Goal: Navigation & Orientation: Find specific page/section

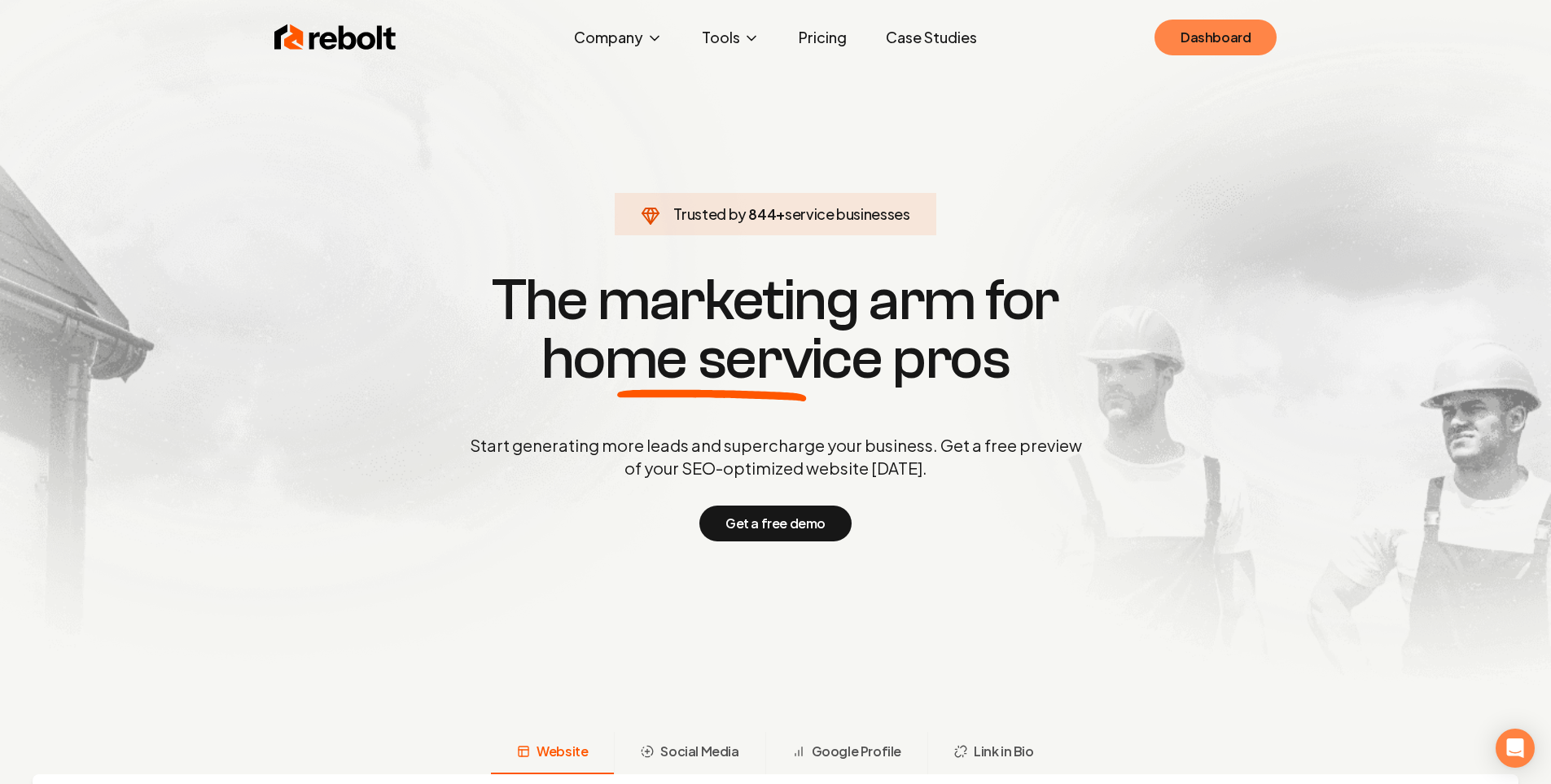
click at [1179, 40] on link "Dashboard" at bounding box center [1216, 37] width 122 height 35
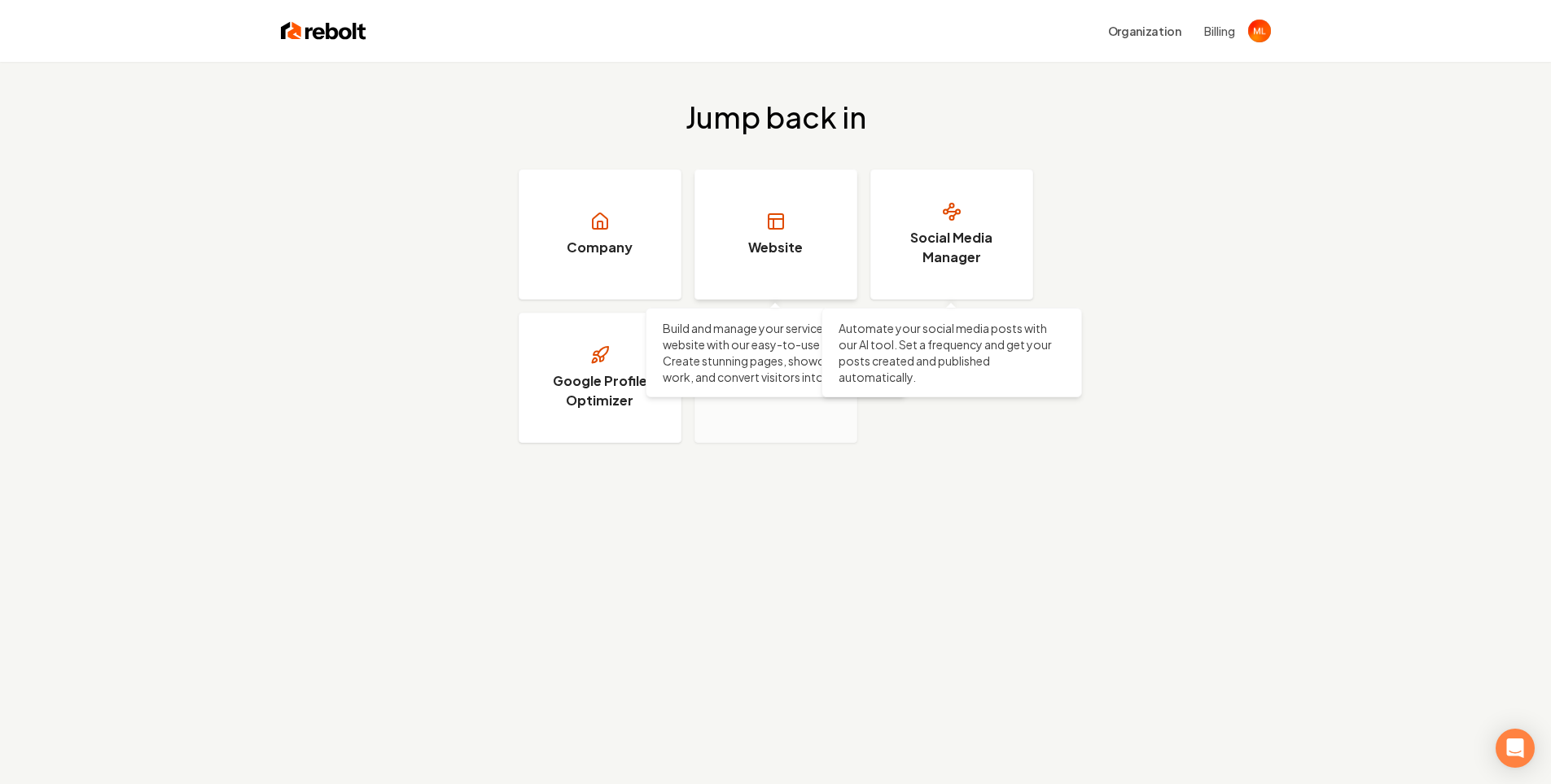
click at [787, 234] on link "Website" at bounding box center [775, 233] width 163 height 130
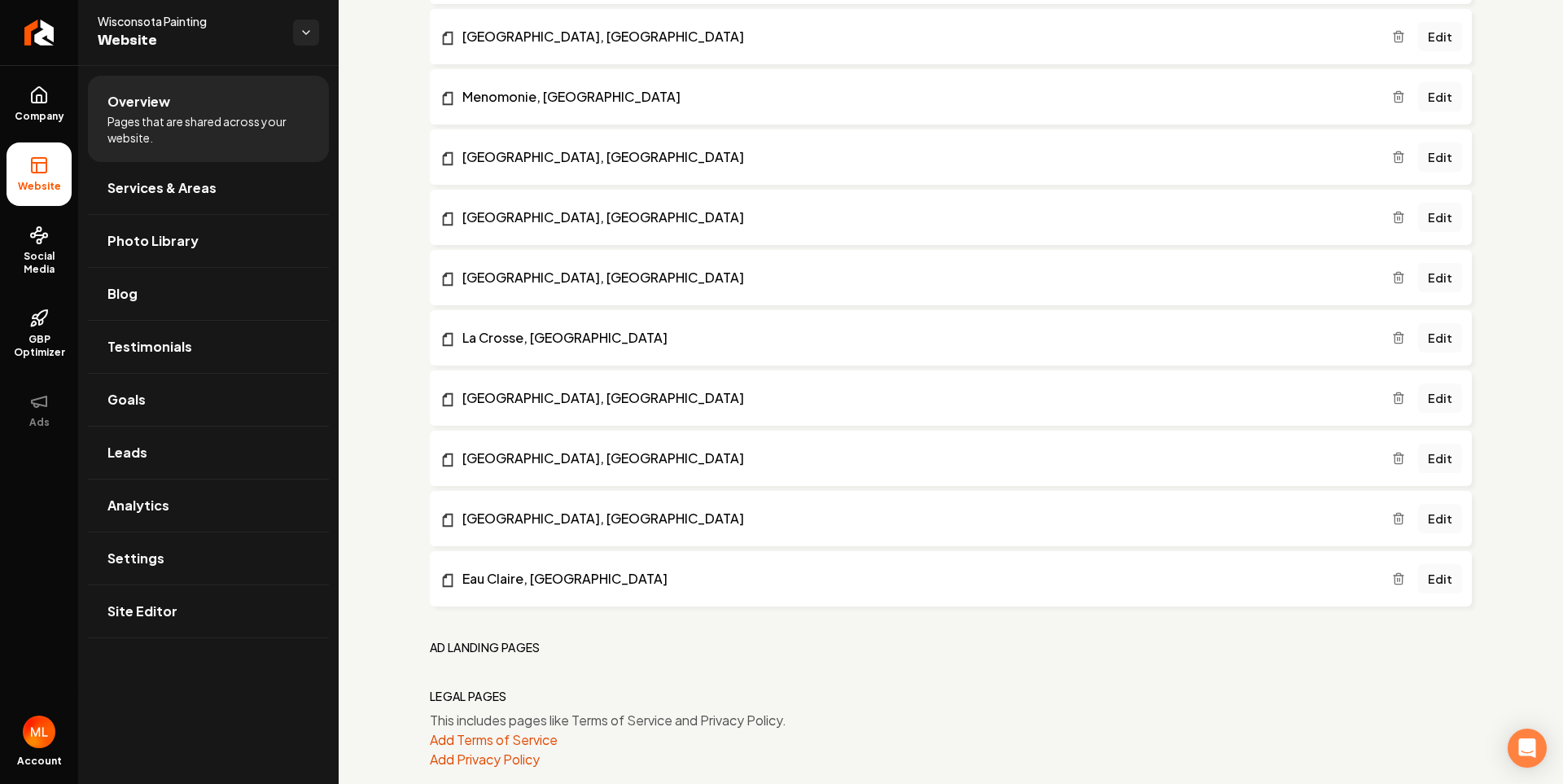
scroll to position [1460, 0]
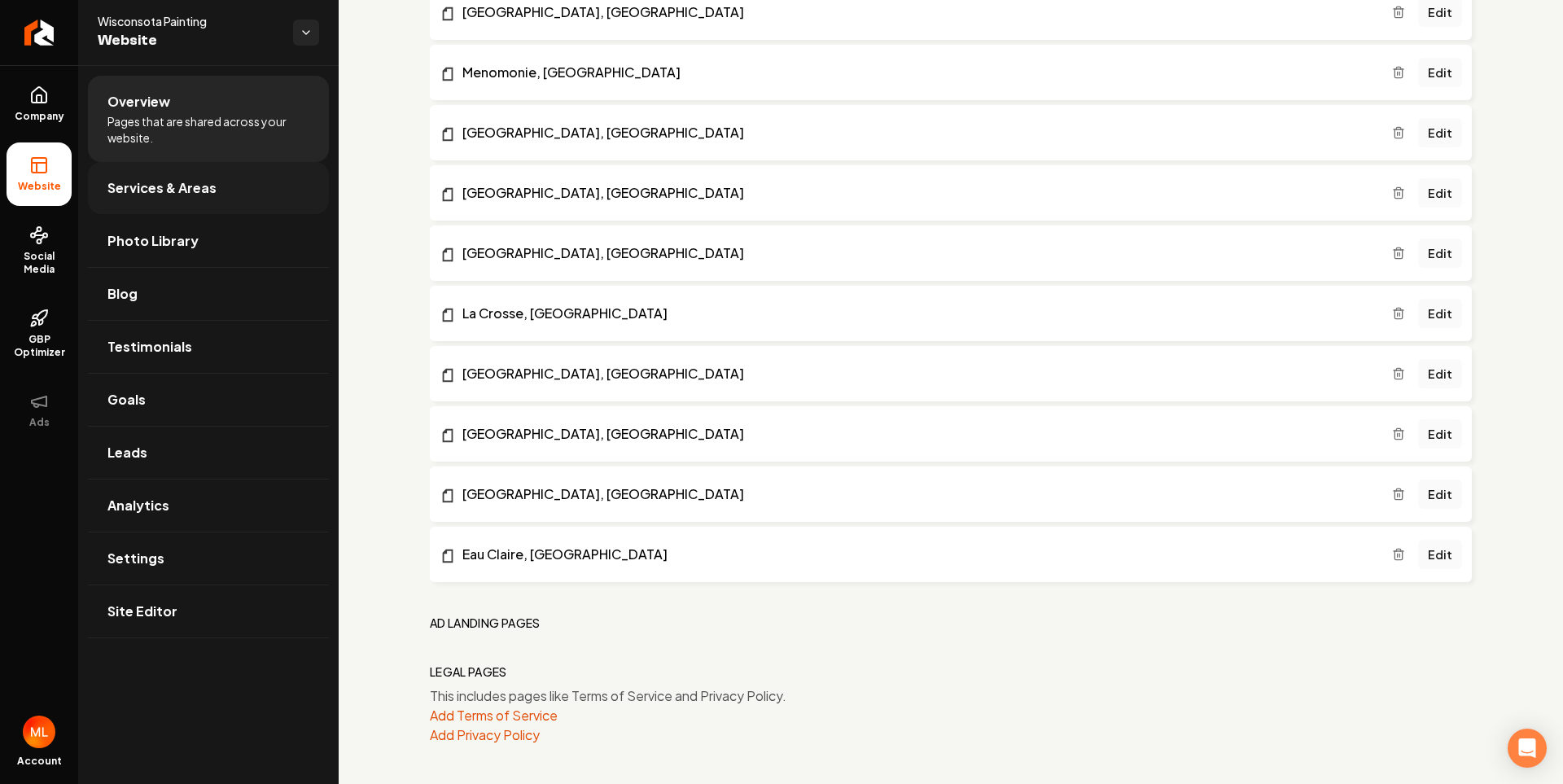
click at [189, 198] on link "Services & Areas" at bounding box center [208, 187] width 241 height 52
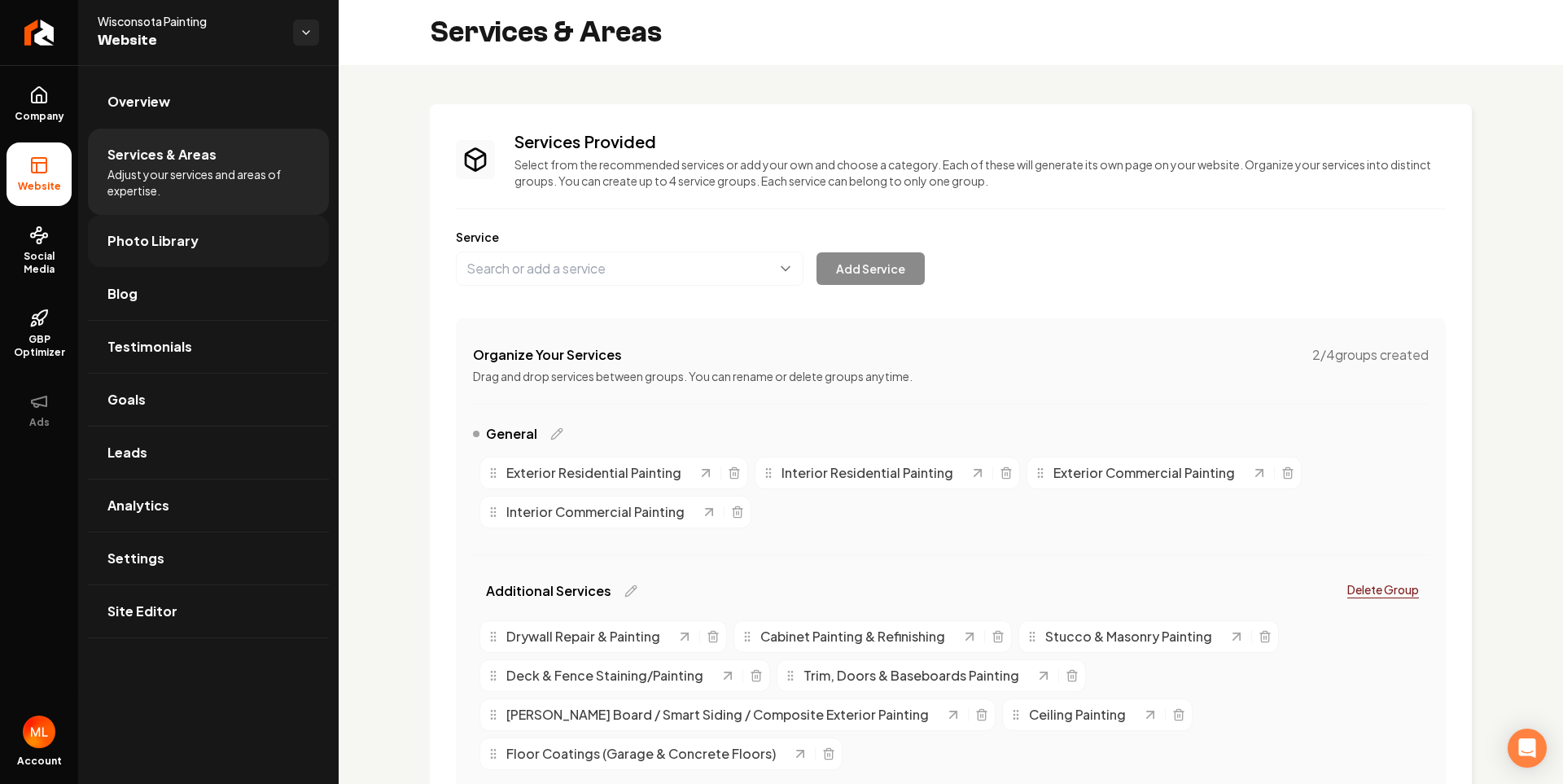
click at [181, 253] on link "Photo Library" at bounding box center [208, 241] width 241 height 52
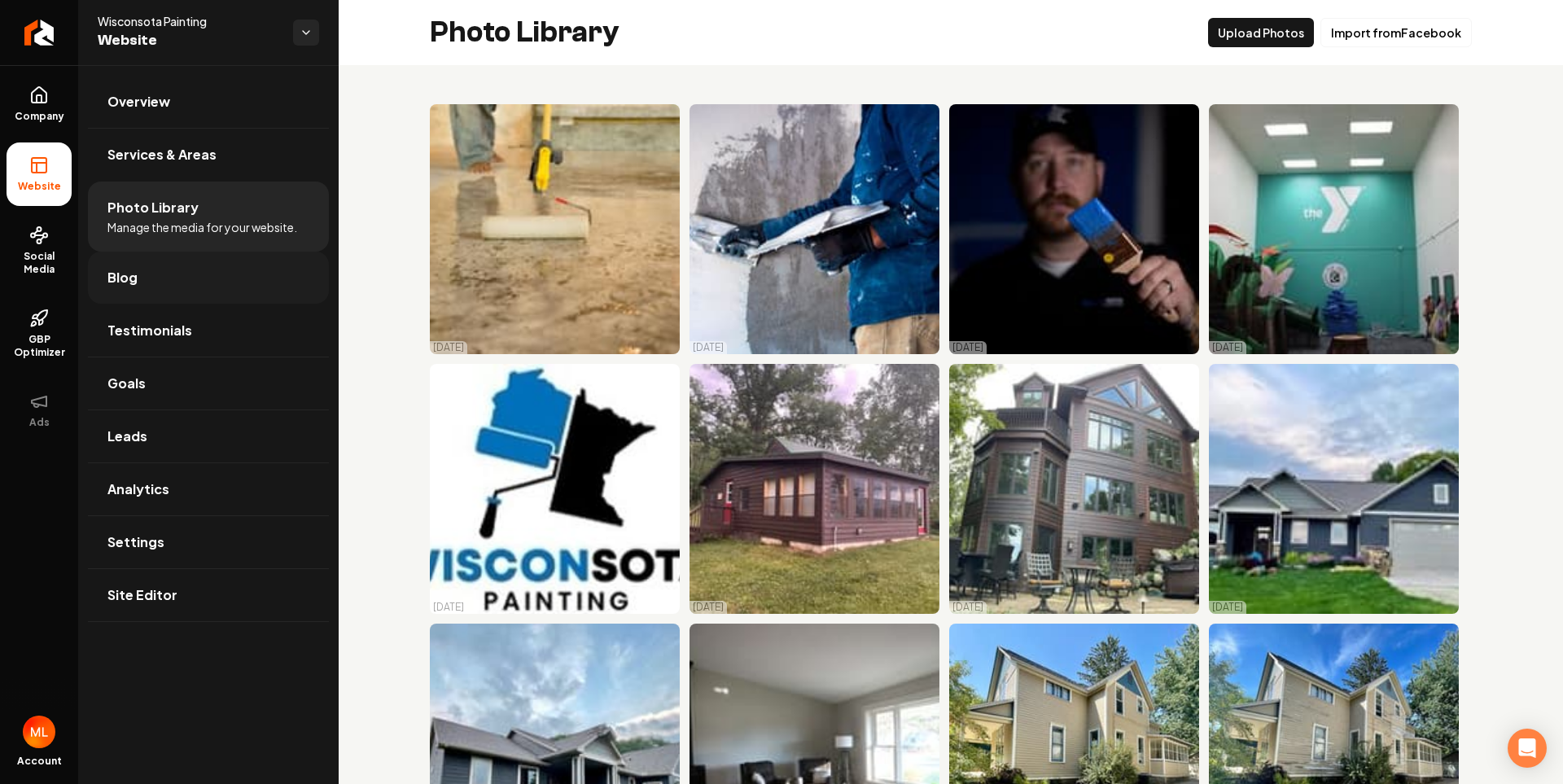
click at [174, 283] on link "Blog" at bounding box center [208, 277] width 241 height 52
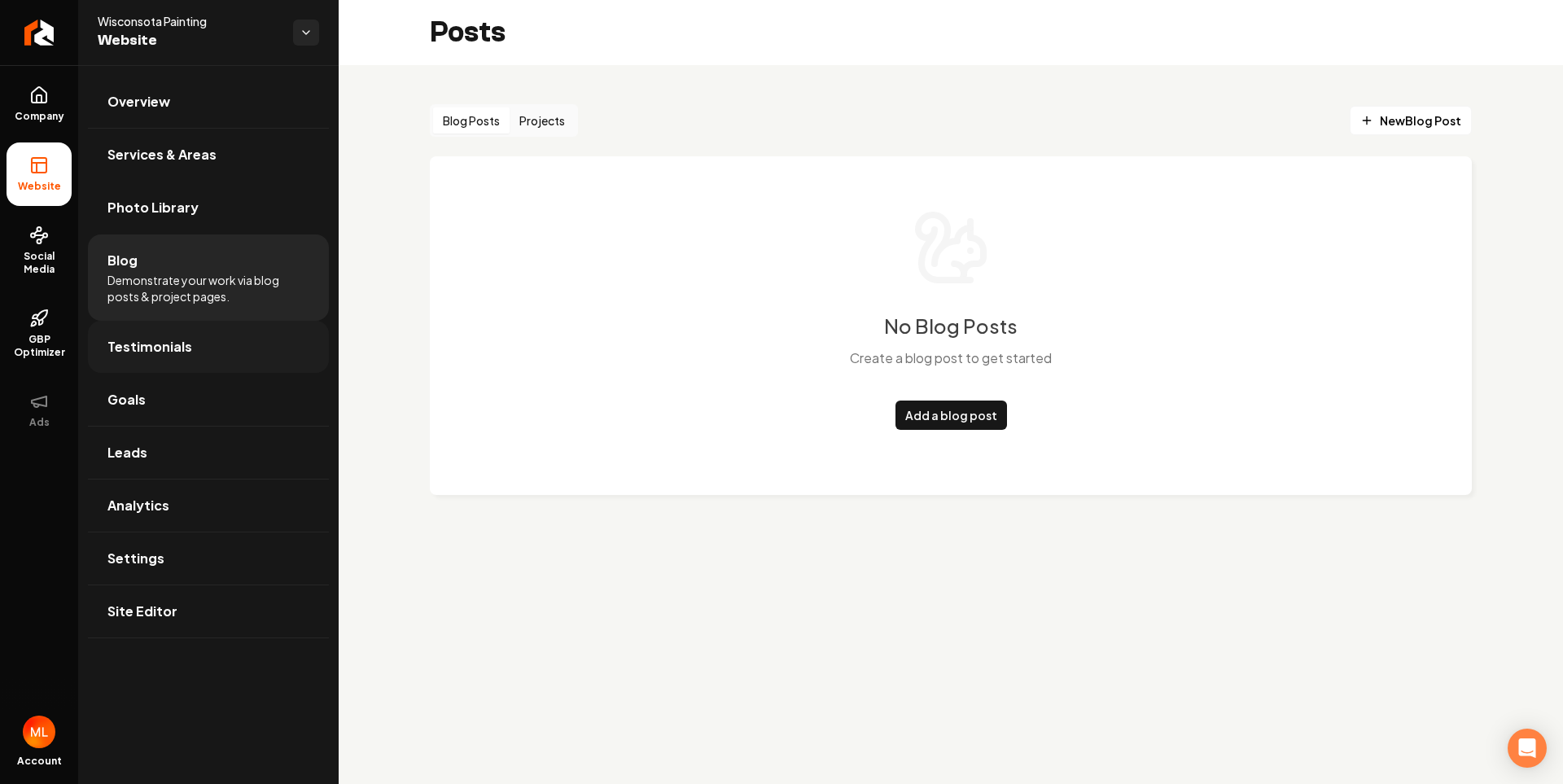
click at [161, 351] on span "Testimonials" at bounding box center [149, 347] width 85 height 20
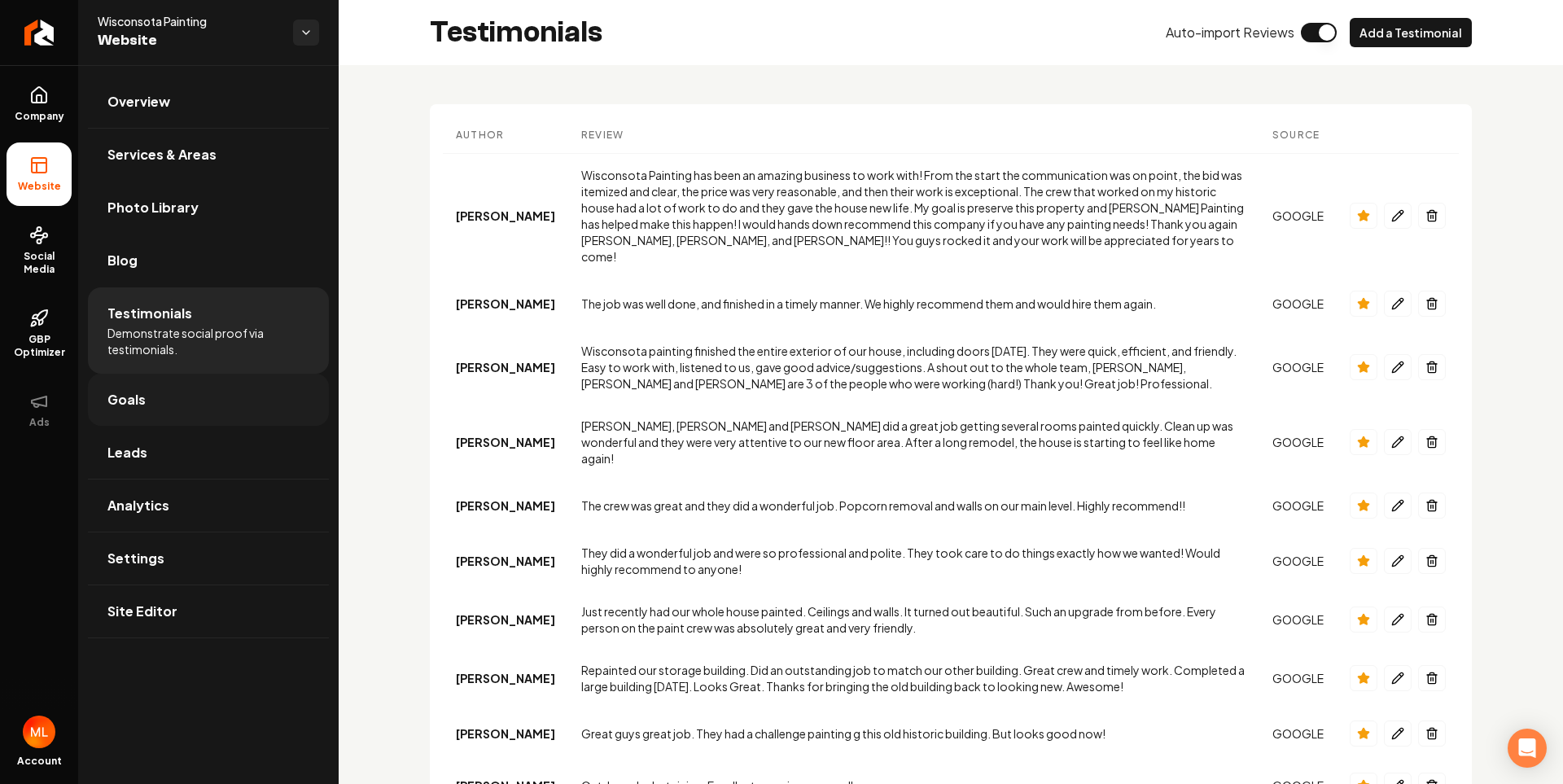
click at [156, 392] on link "Goals" at bounding box center [208, 399] width 241 height 52
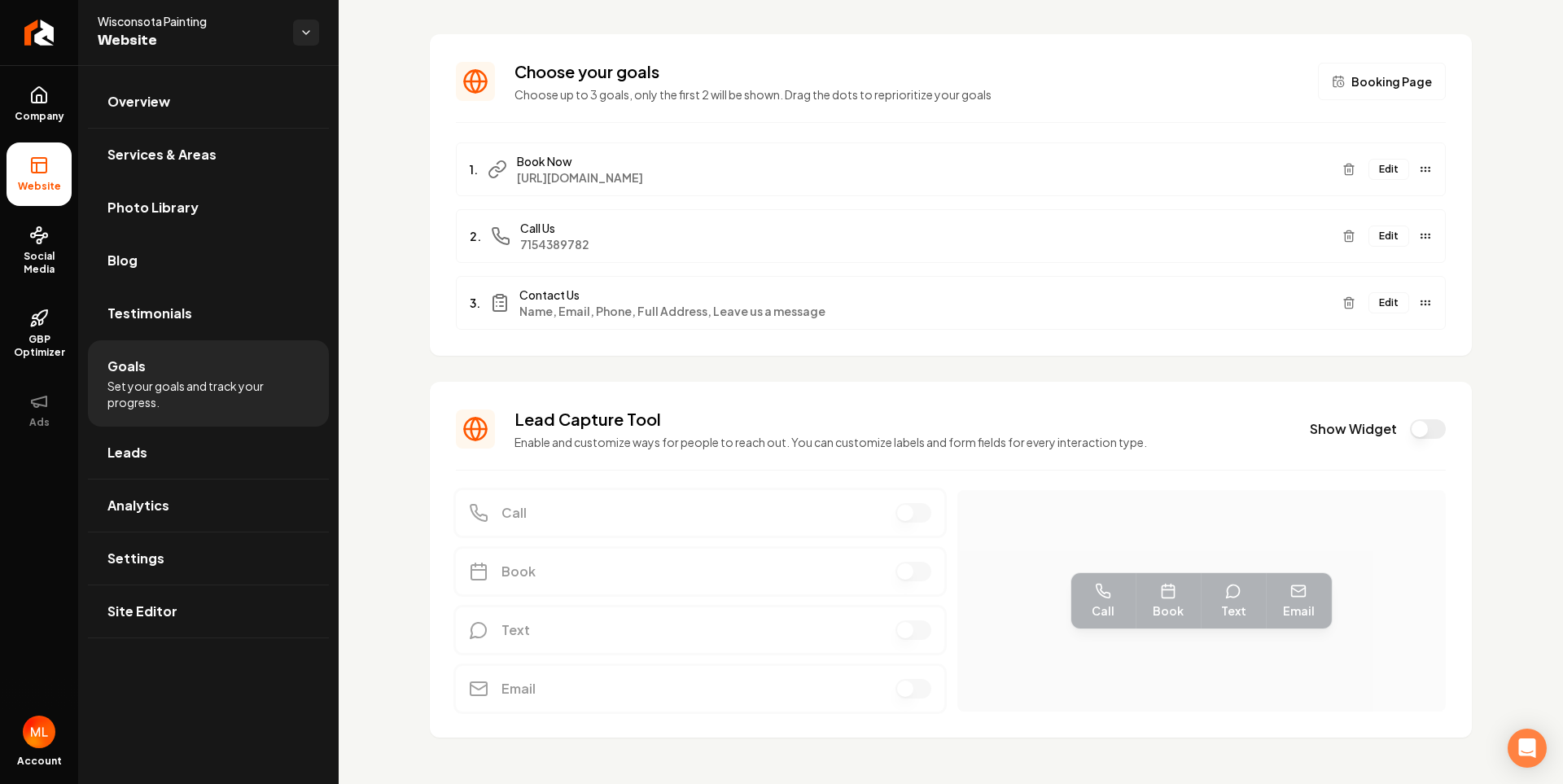
scroll to position [89, 0]
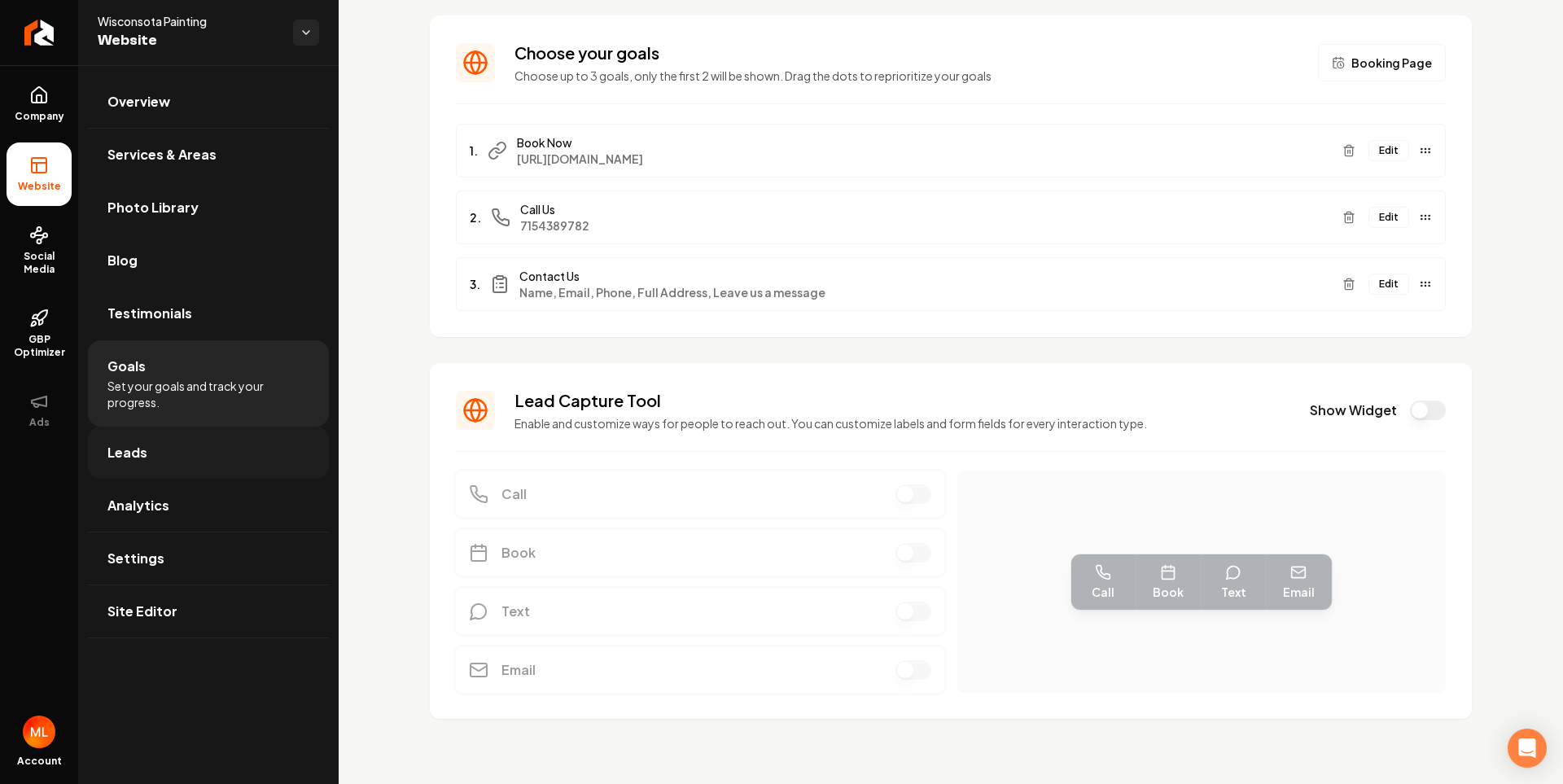
click at [235, 442] on link "Leads" at bounding box center [208, 452] width 241 height 52
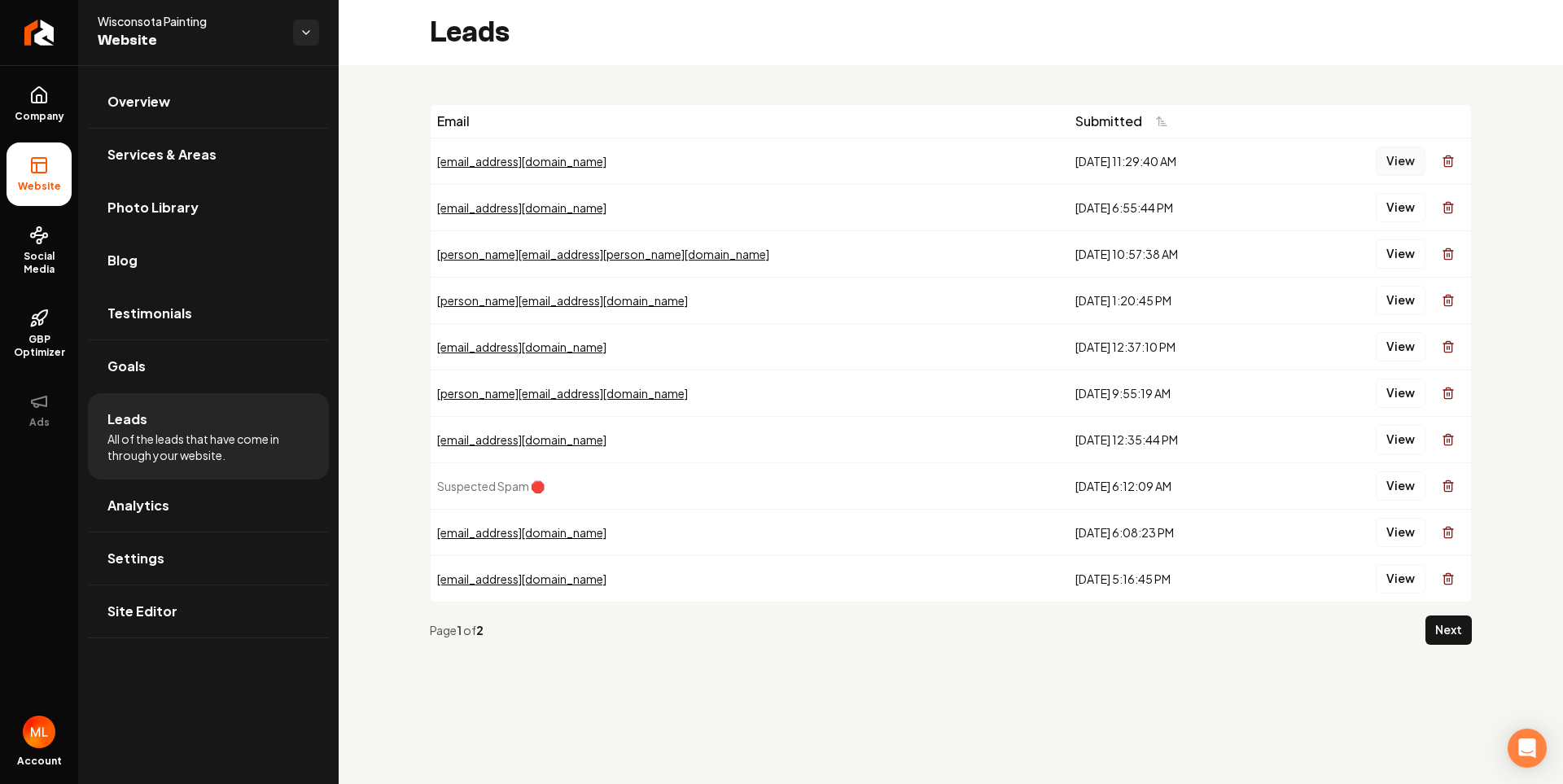
click at [1395, 160] on button "View" at bounding box center [1400, 161] width 50 height 29
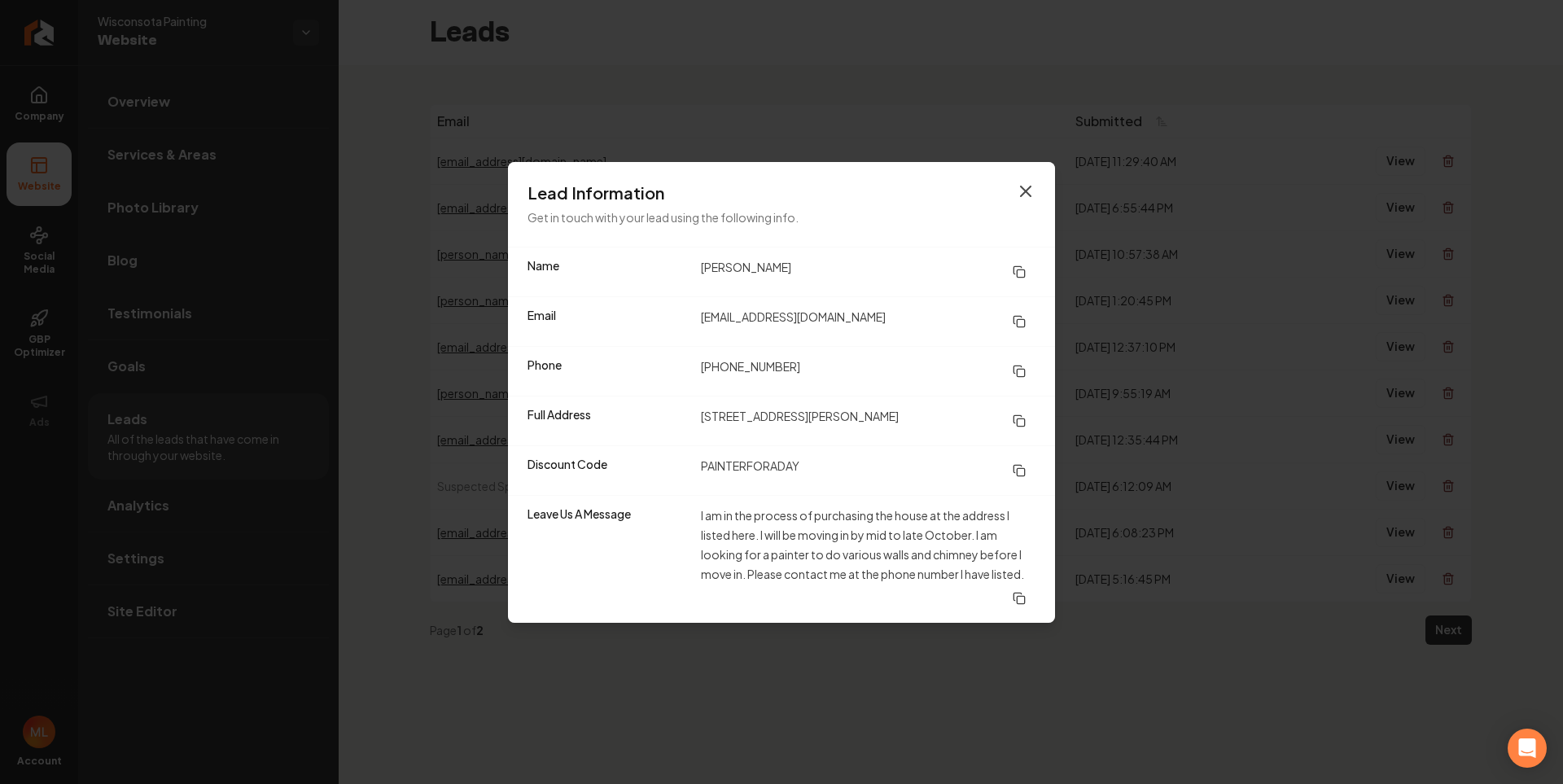
click at [1035, 184] on icon "button" at bounding box center [1026, 192] width 20 height 20
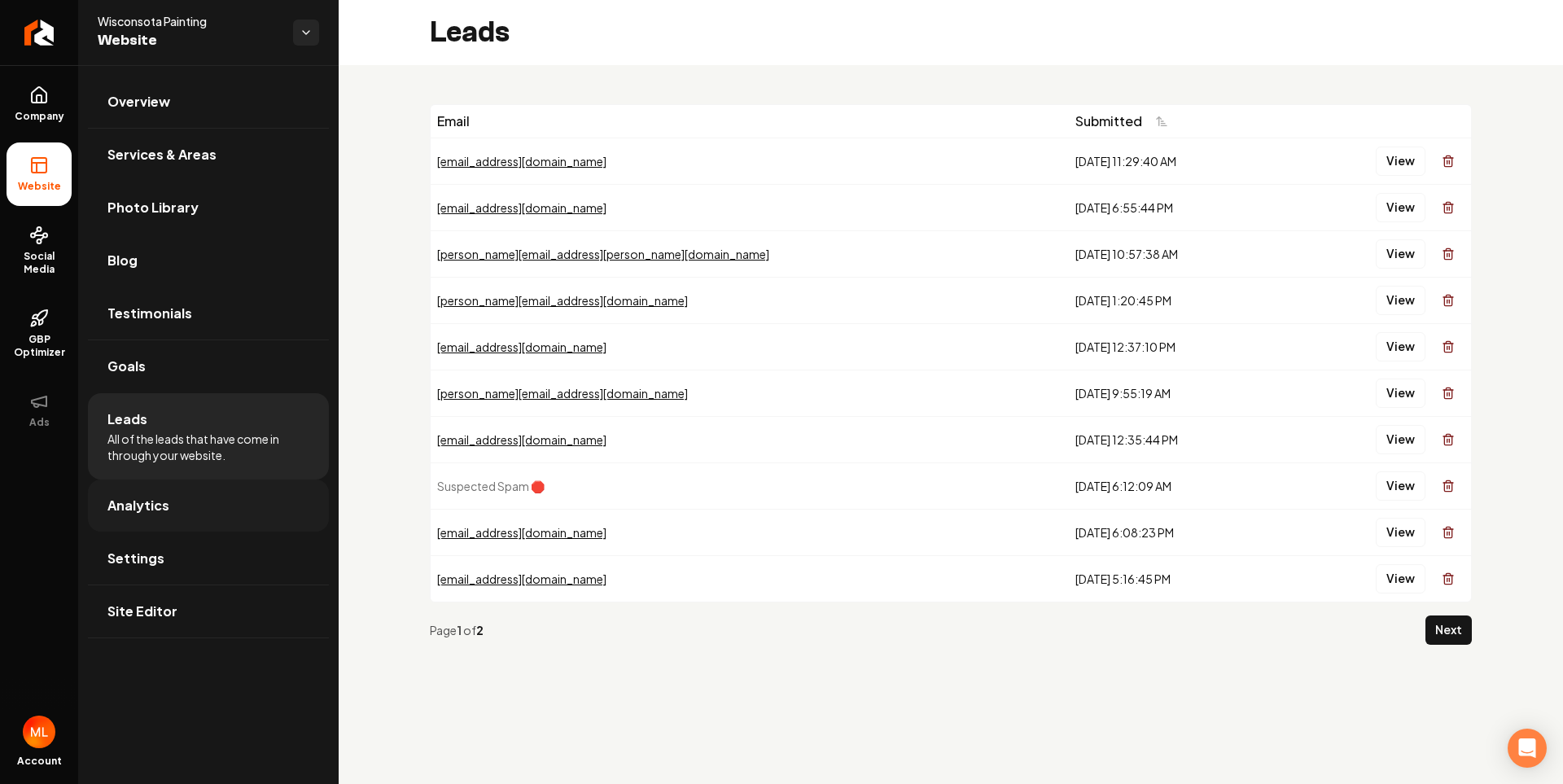
click at [127, 511] on span "Analytics" at bounding box center [138, 506] width 62 height 20
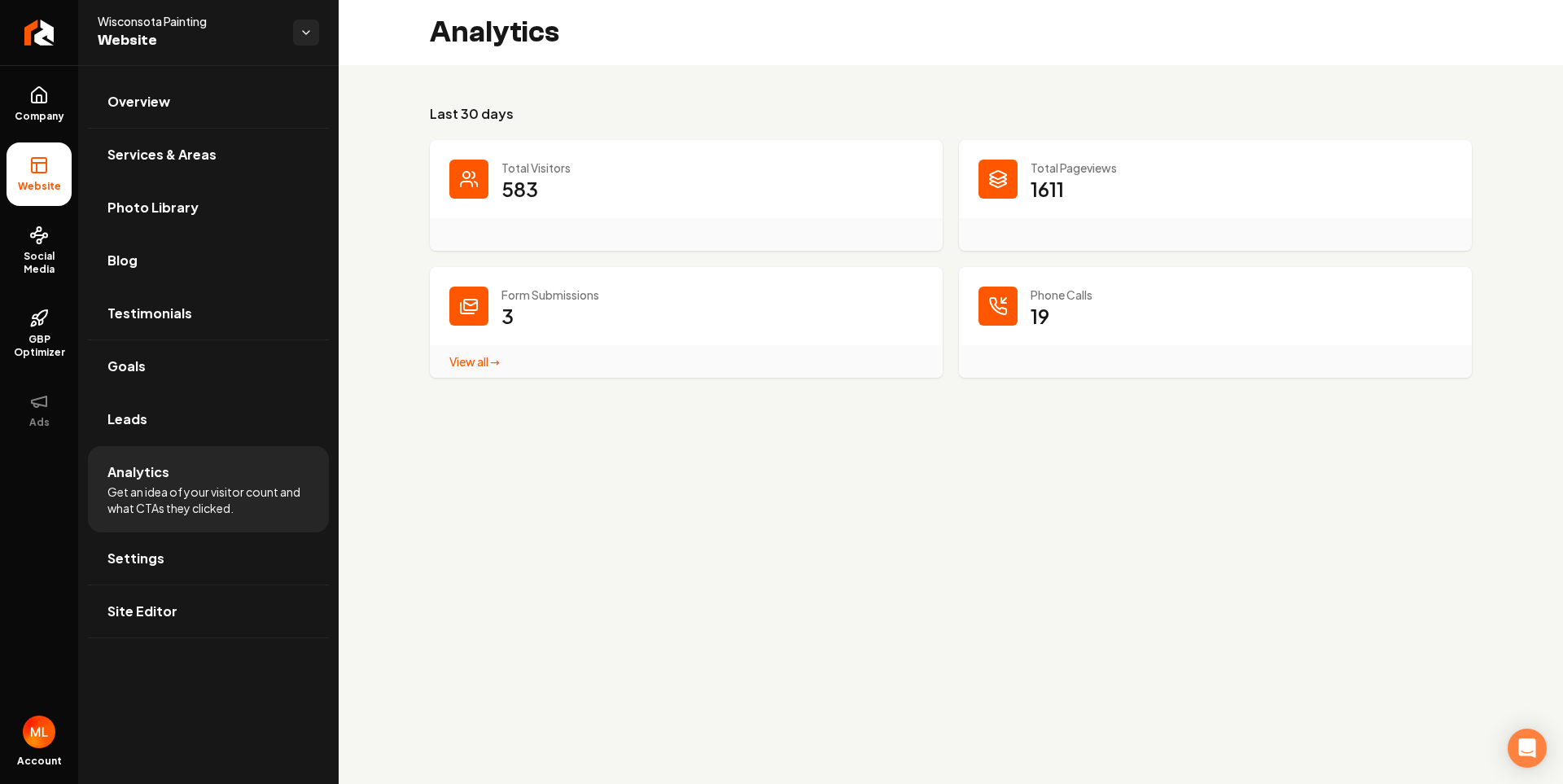
click at [485, 363] on link "View all → Form Submissions stats" at bounding box center [475, 362] width 51 height 15
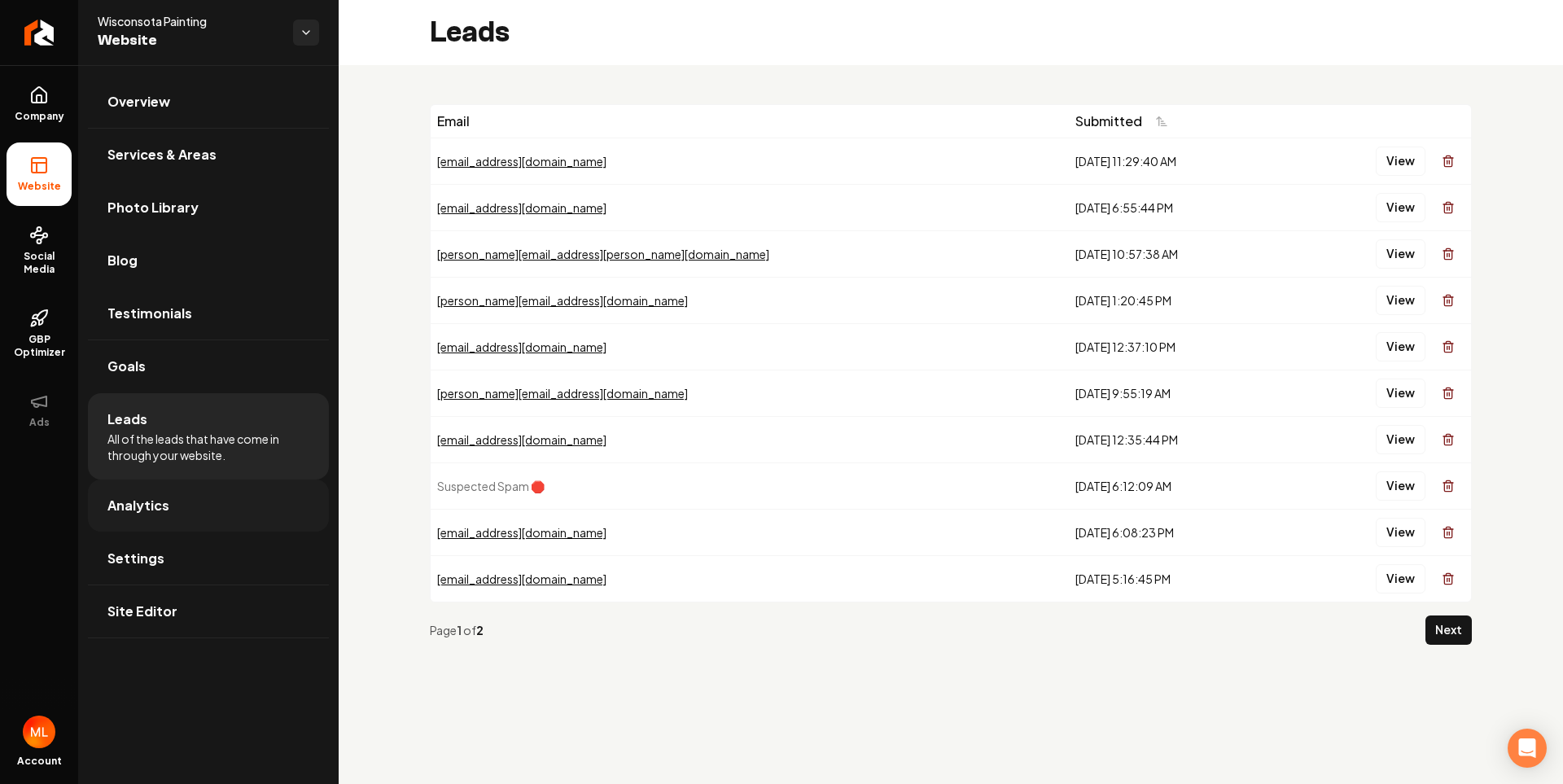
click at [159, 511] on span "Analytics" at bounding box center [138, 506] width 62 height 20
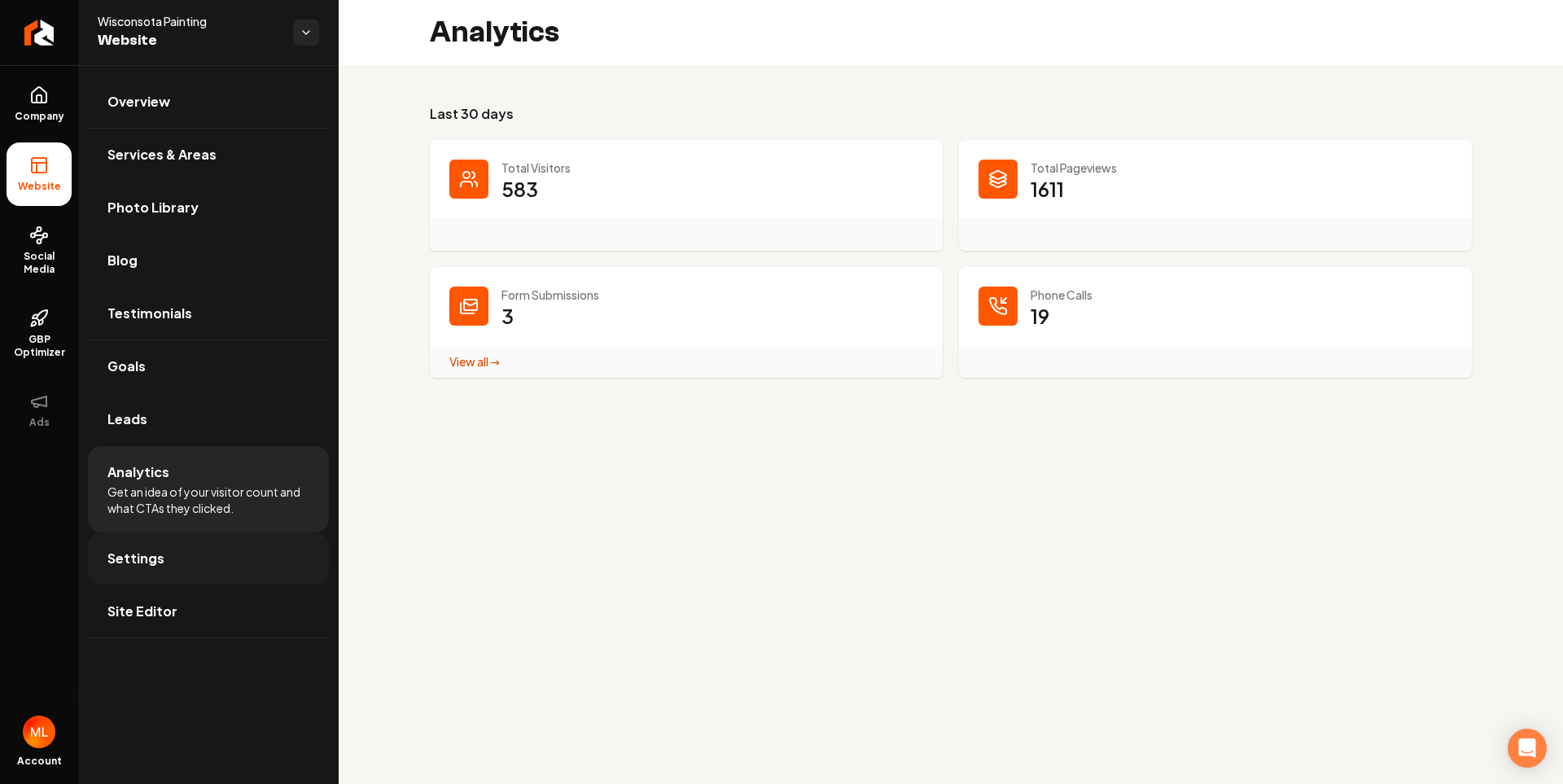
click at [158, 552] on span "Settings" at bounding box center [135, 559] width 57 height 20
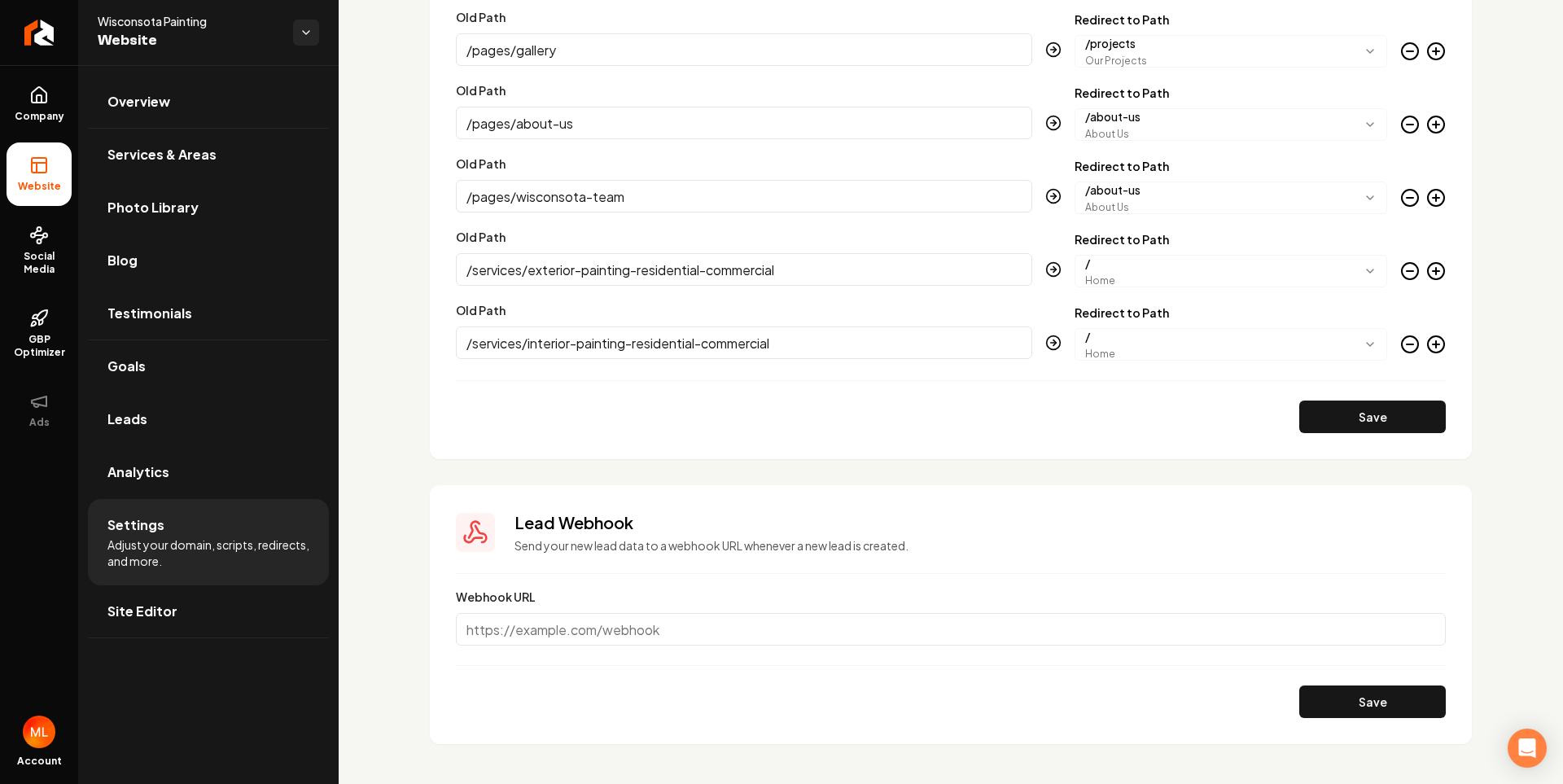
scroll to position [1853, 0]
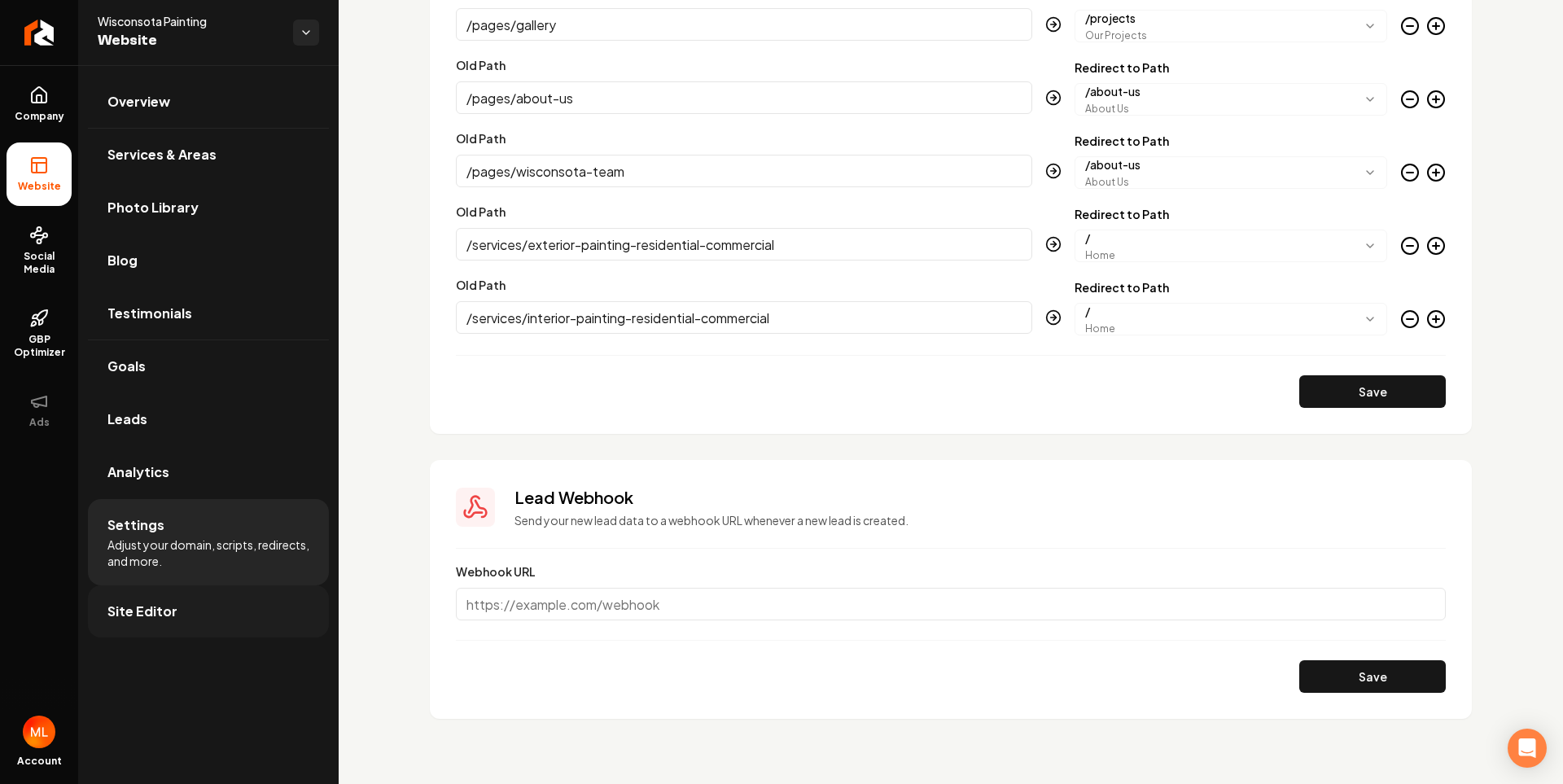
click at [212, 592] on link "Site Editor" at bounding box center [208, 610] width 241 height 52
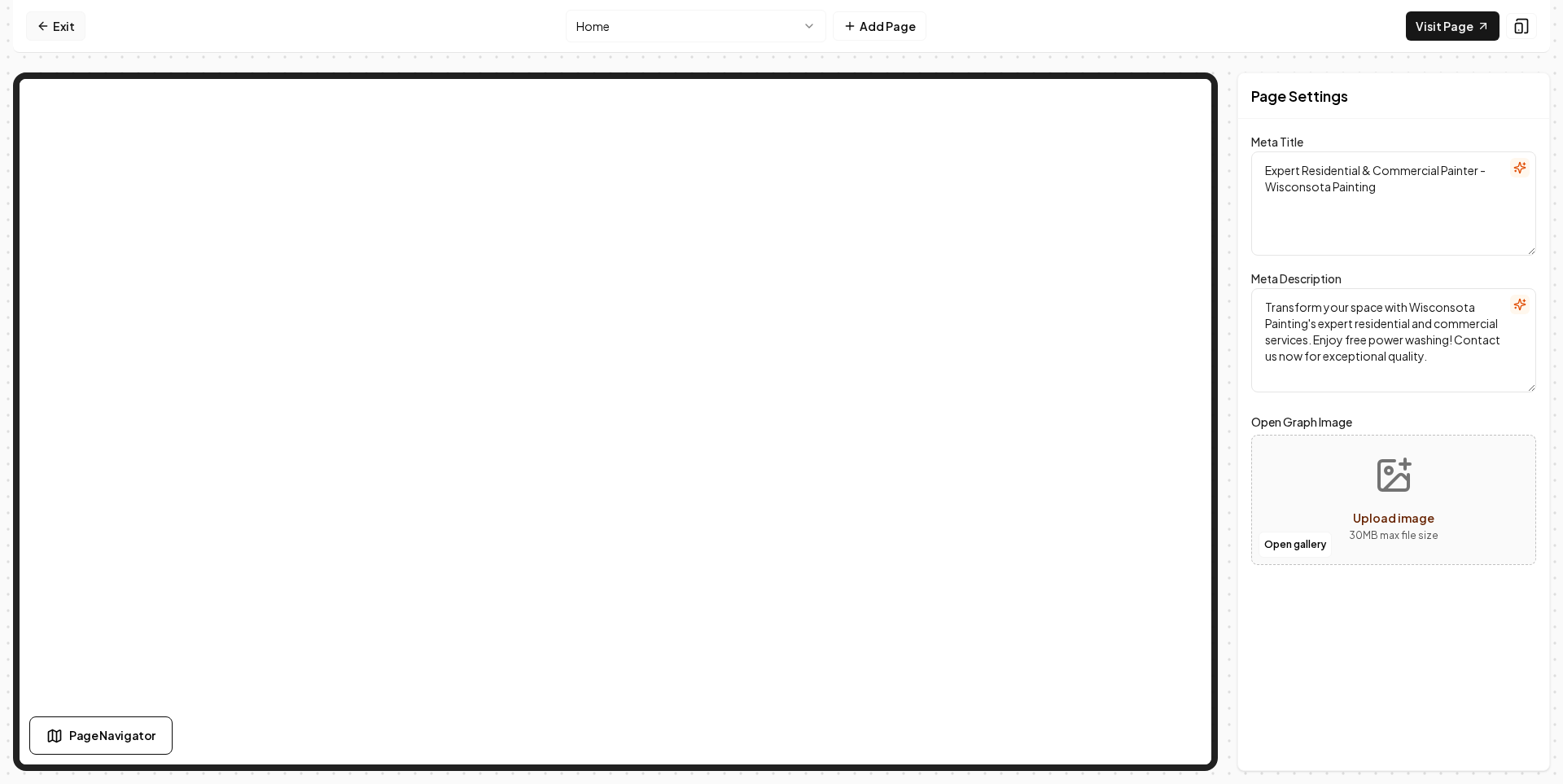
click at [52, 29] on link "Exit" at bounding box center [55, 26] width 59 height 29
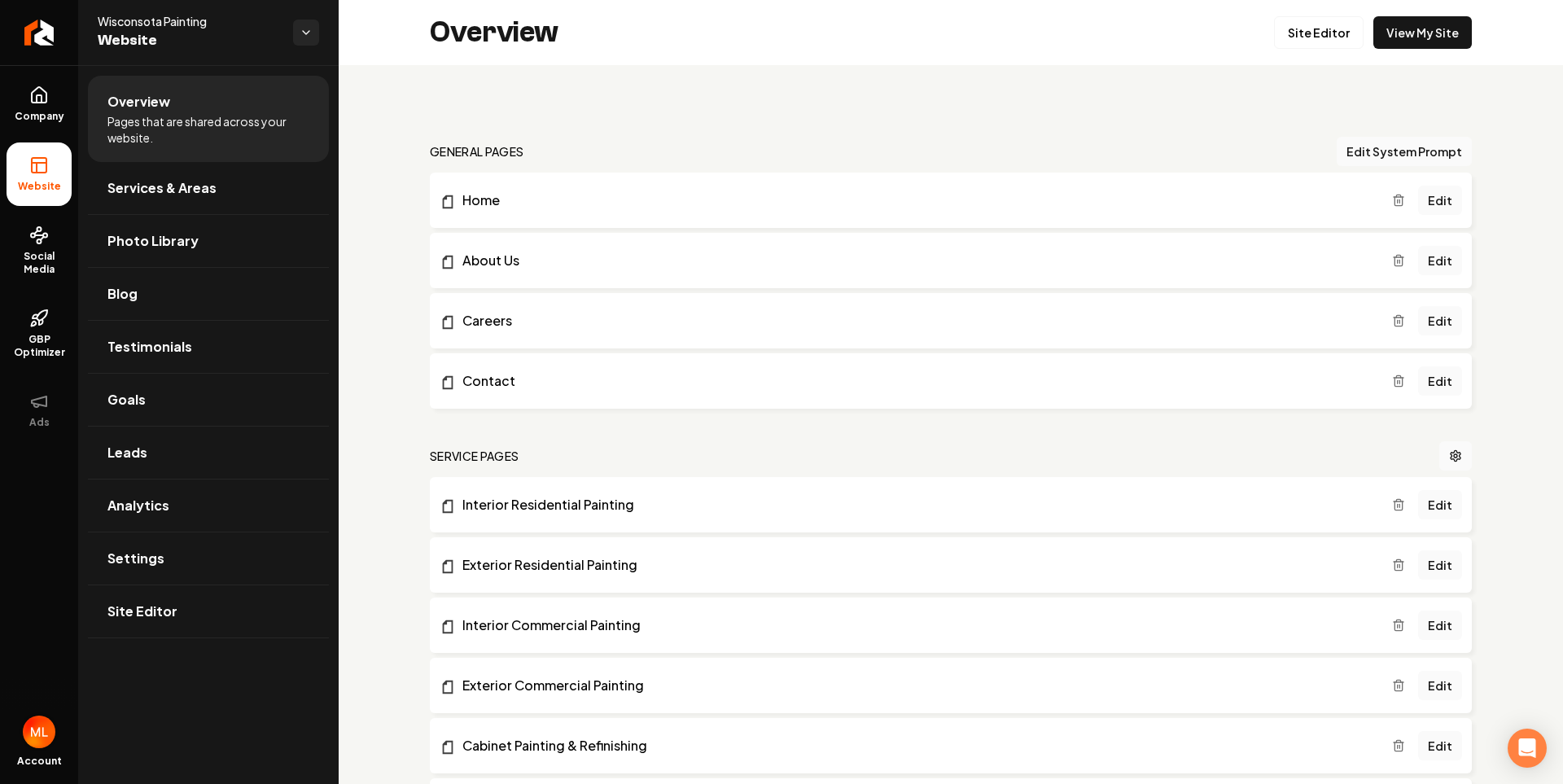
click at [28, 724] on img "Open user button" at bounding box center [39, 732] width 33 height 33
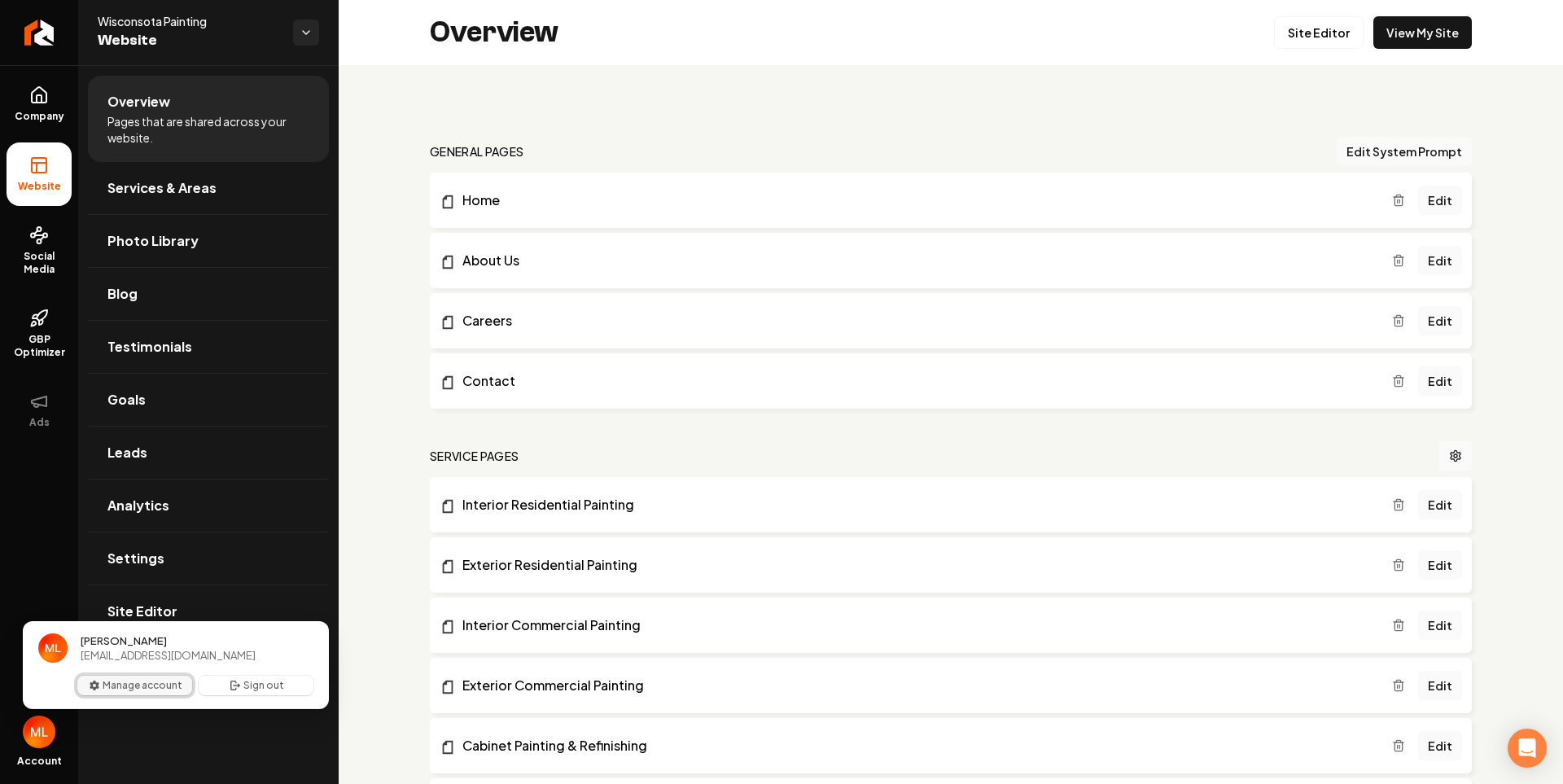
click at [129, 690] on button "Manage account" at bounding box center [134, 686] width 114 height 20
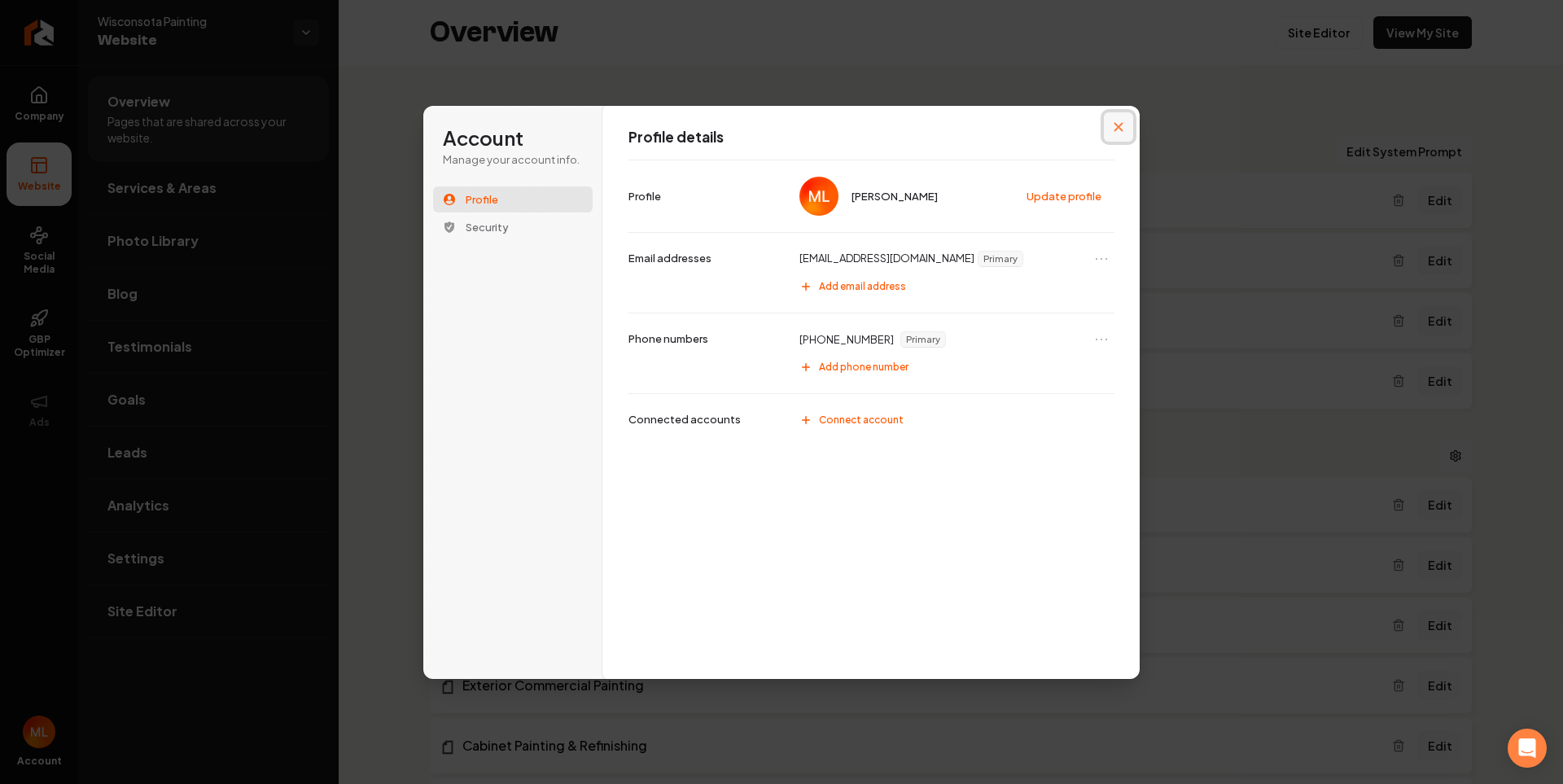
click at [1116, 132] on button "Close modal" at bounding box center [1119, 127] width 29 height 29
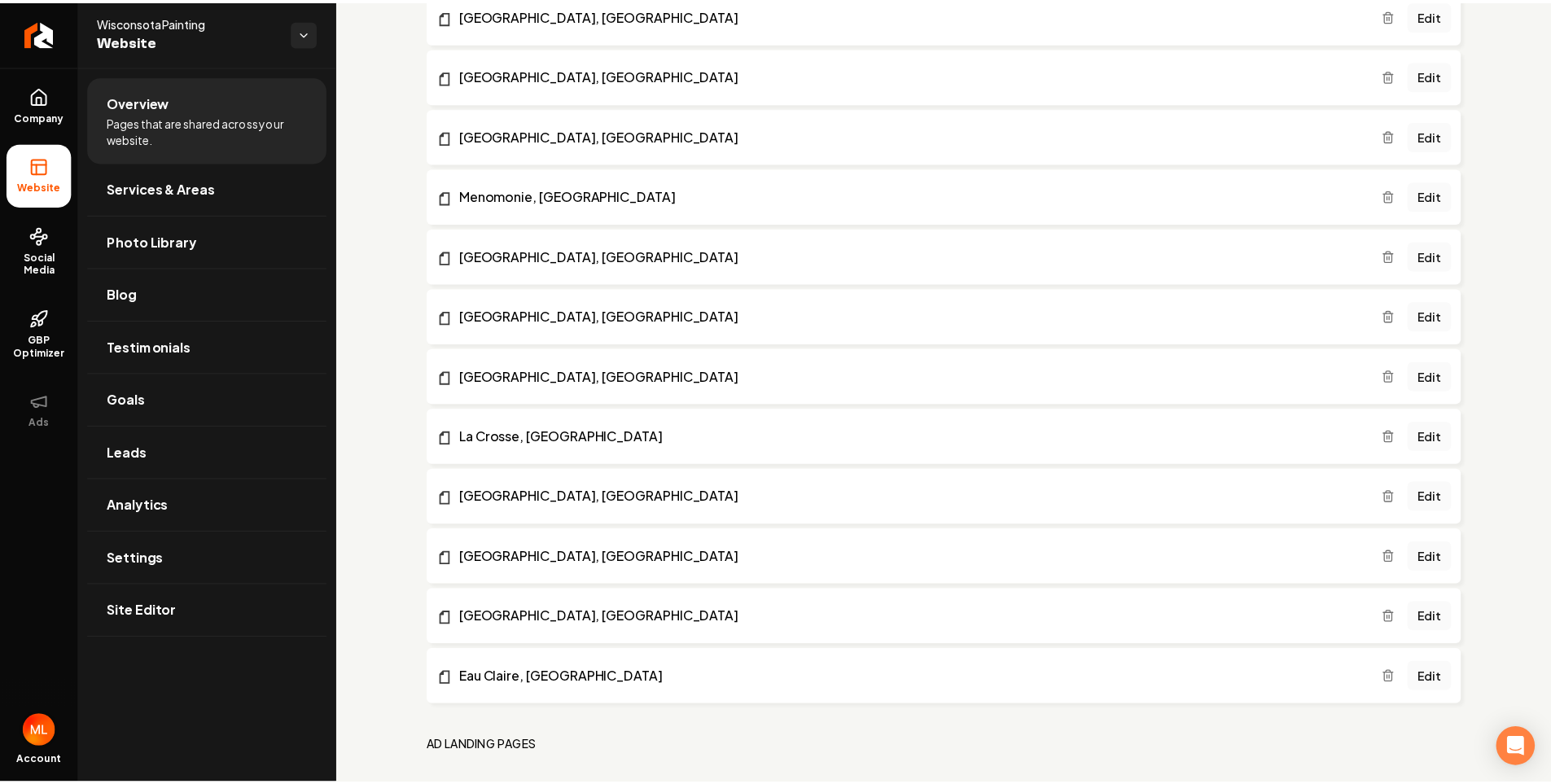
scroll to position [1460, 0]
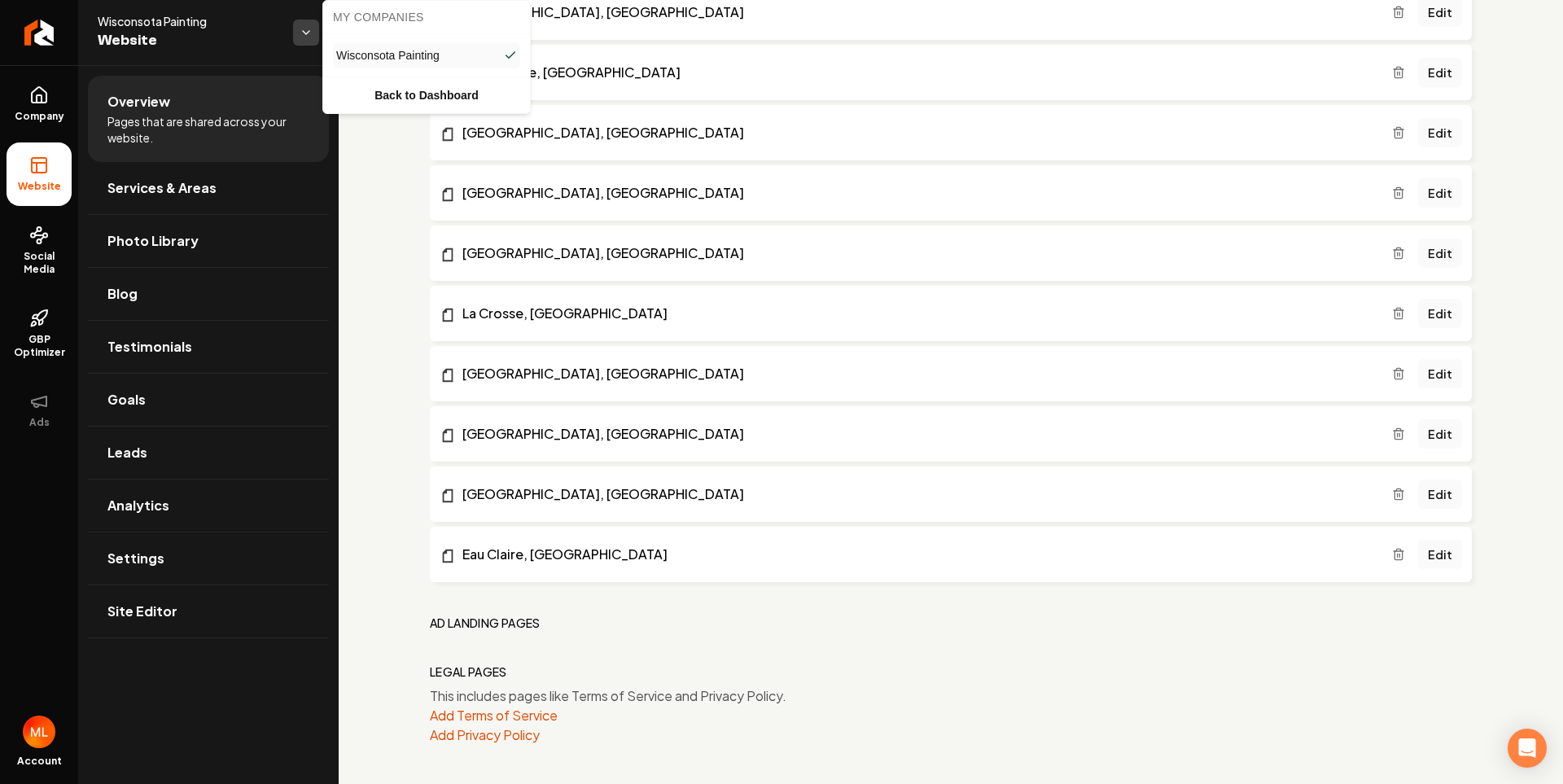
click at [305, 40] on html "Company Website Social Media GBP Optimizer Ads Account Wisconsota Painting Webs…" at bounding box center [782, 392] width 1563 height 784
click at [412, 88] on link "Back to Dashboard" at bounding box center [426, 95] width 200 height 29
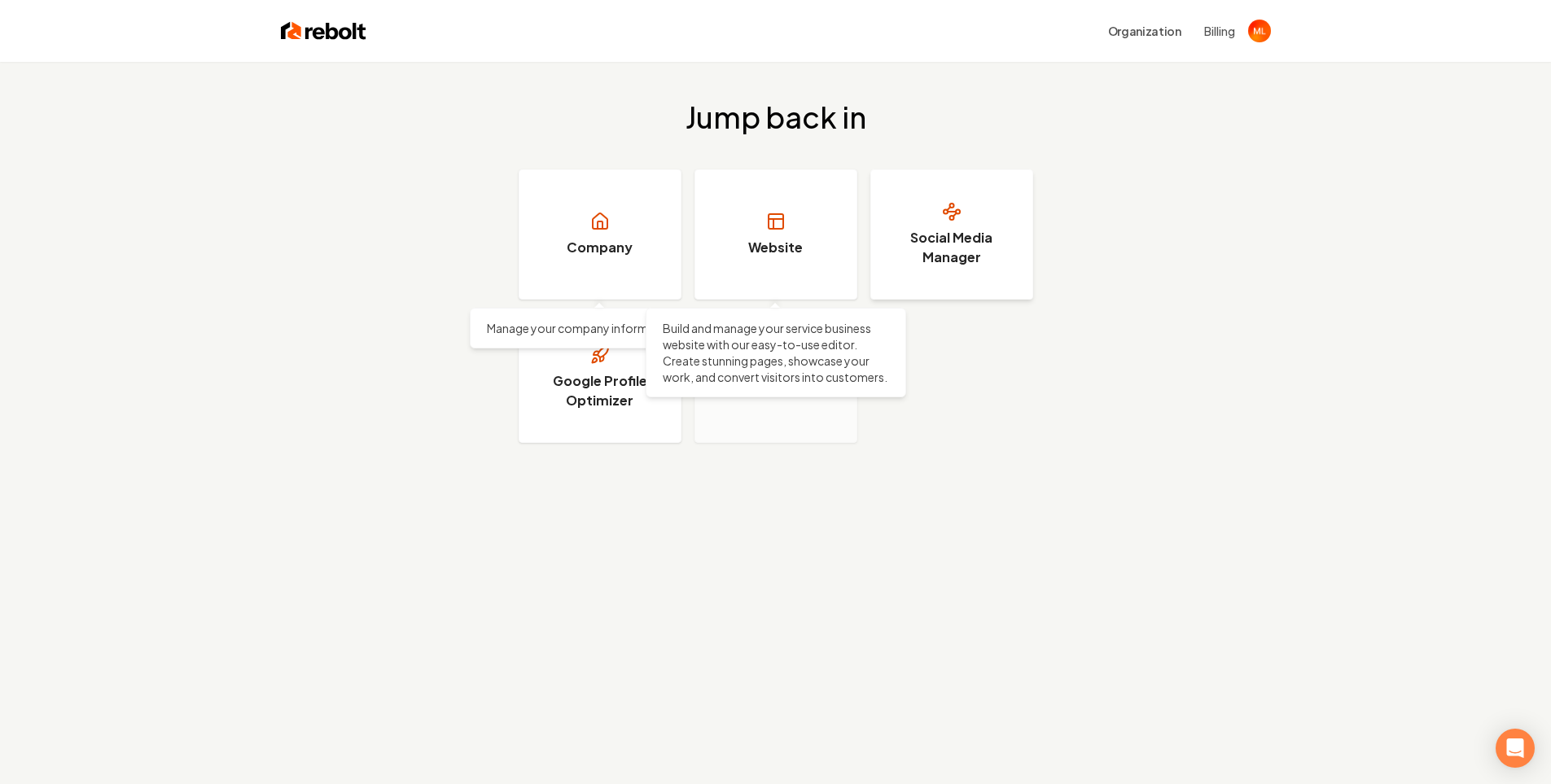
click at [906, 218] on link "Social Media Manager" at bounding box center [951, 233] width 163 height 130
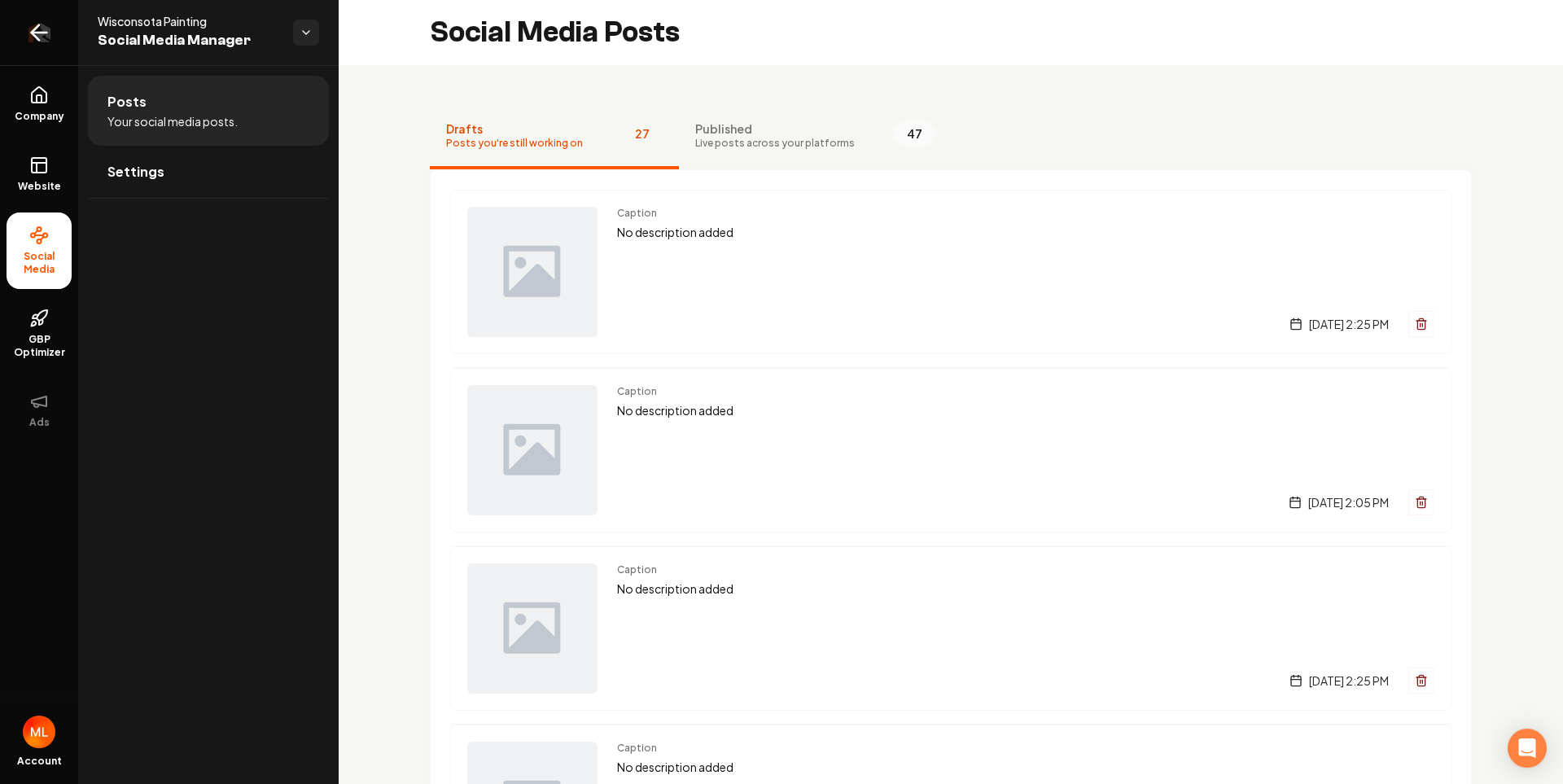
click at [53, 38] on link "Return to dashboard" at bounding box center [39, 33] width 78 height 65
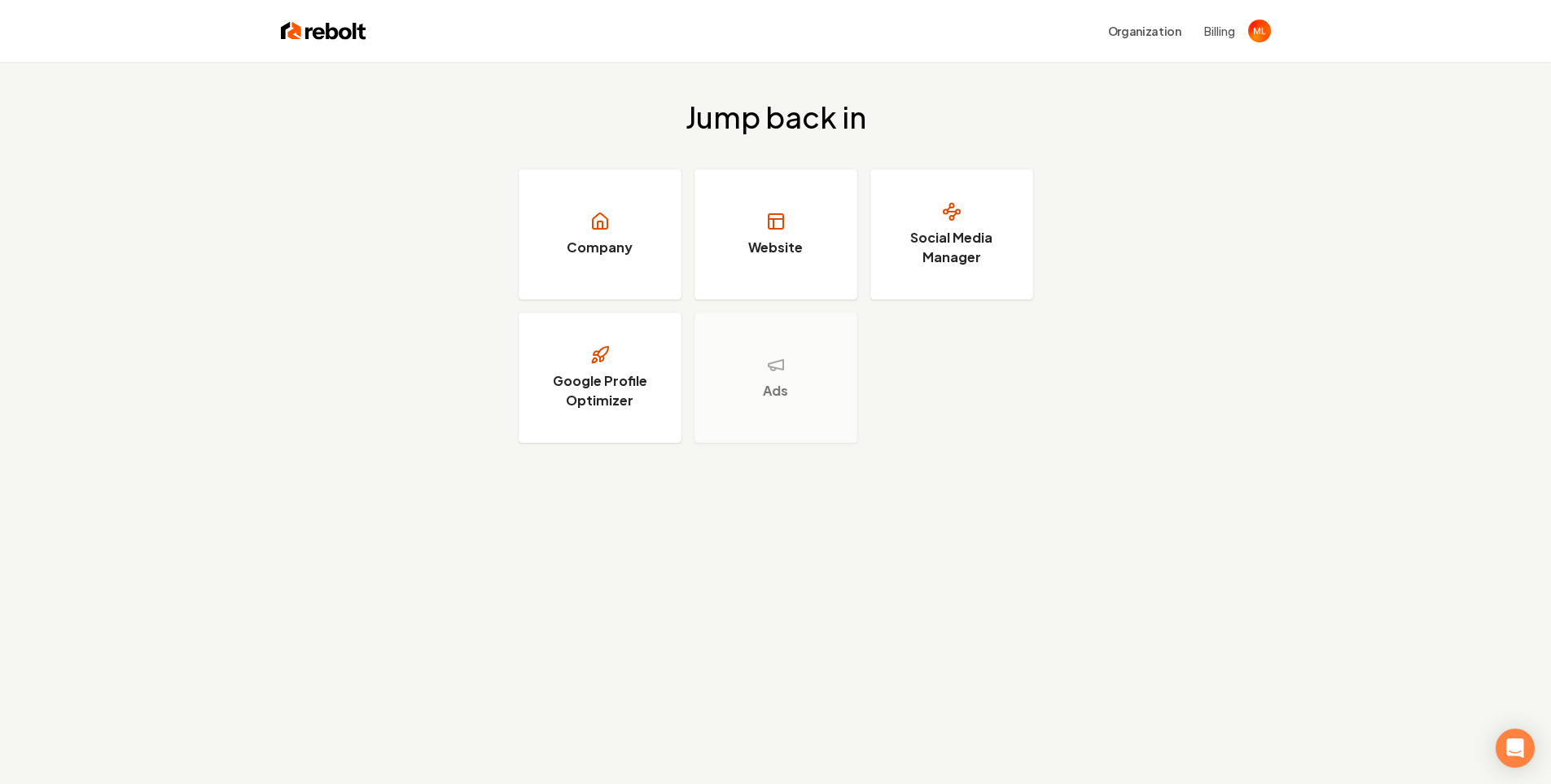
click at [317, 39] on img at bounding box center [323, 31] width 85 height 23
